Goal: Transaction & Acquisition: Download file/media

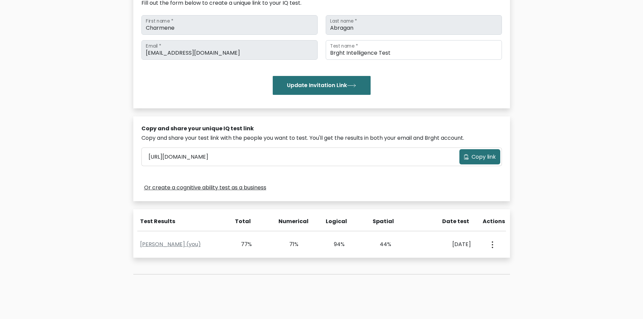
scroll to position [101, 0]
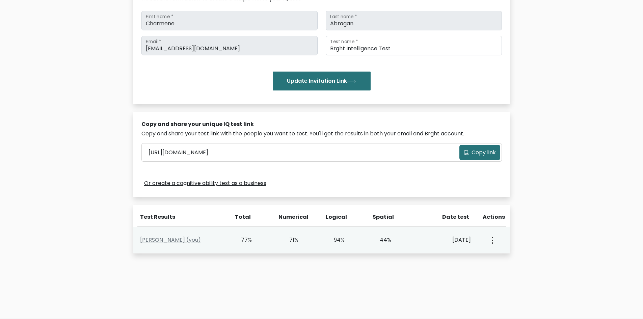
click at [279, 239] on div "71%" at bounding box center [288, 240] width 19 height 8
click at [178, 238] on link "[PERSON_NAME] (you)" at bounding box center [170, 240] width 61 height 8
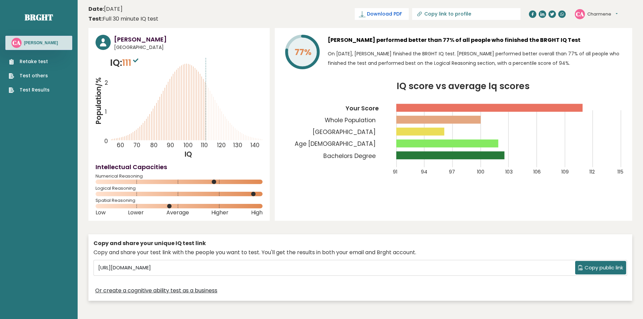
click at [409, 13] on link "Download PDF" at bounding box center [382, 14] width 54 height 12
click at [393, 13] on span "✓ Your PDF is downloaded..." at bounding box center [370, 14] width 77 height 12
click at [402, 12] on span "Download PDF" at bounding box center [384, 13] width 35 height 7
